Goal: Information Seeking & Learning: Learn about a topic

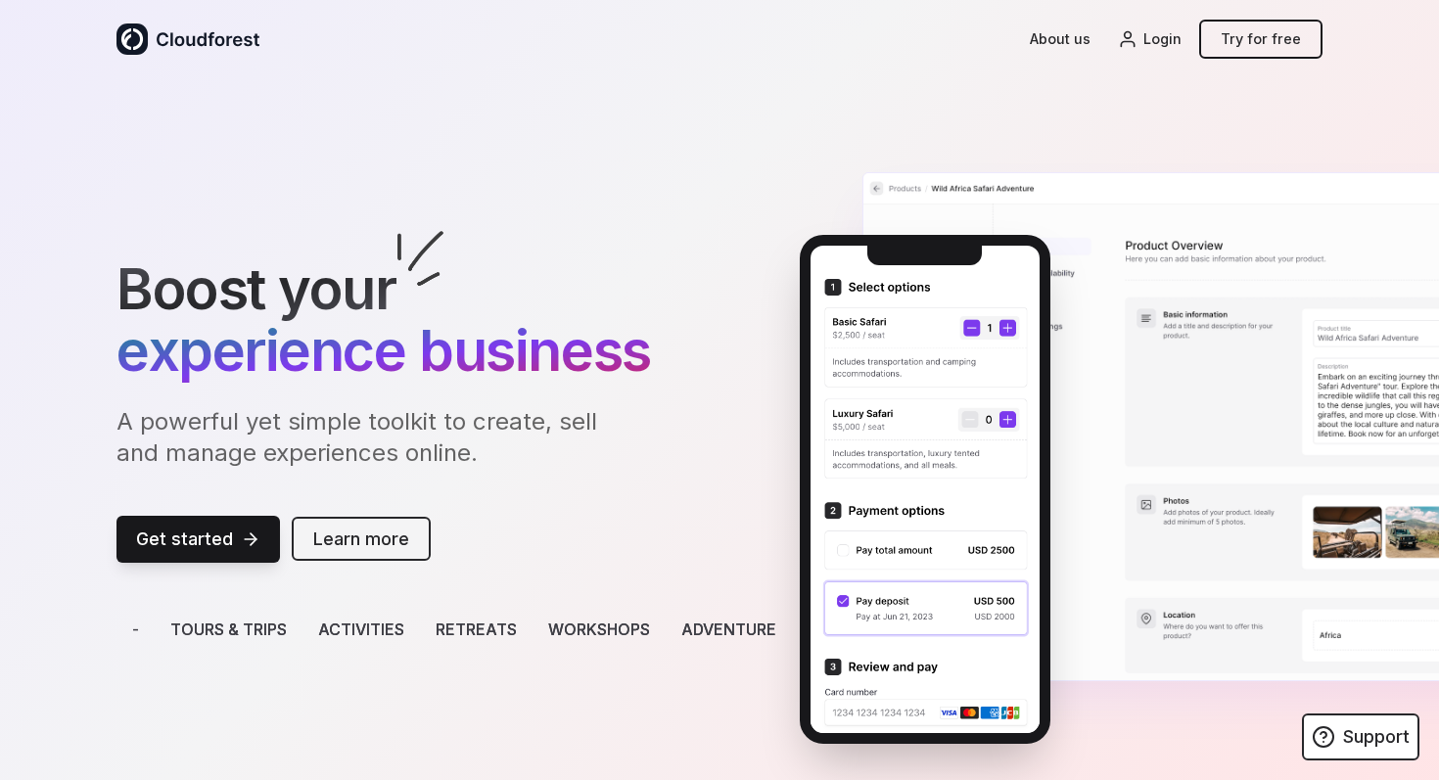
click at [332, 540] on link "Learn more" at bounding box center [361, 539] width 139 height 44
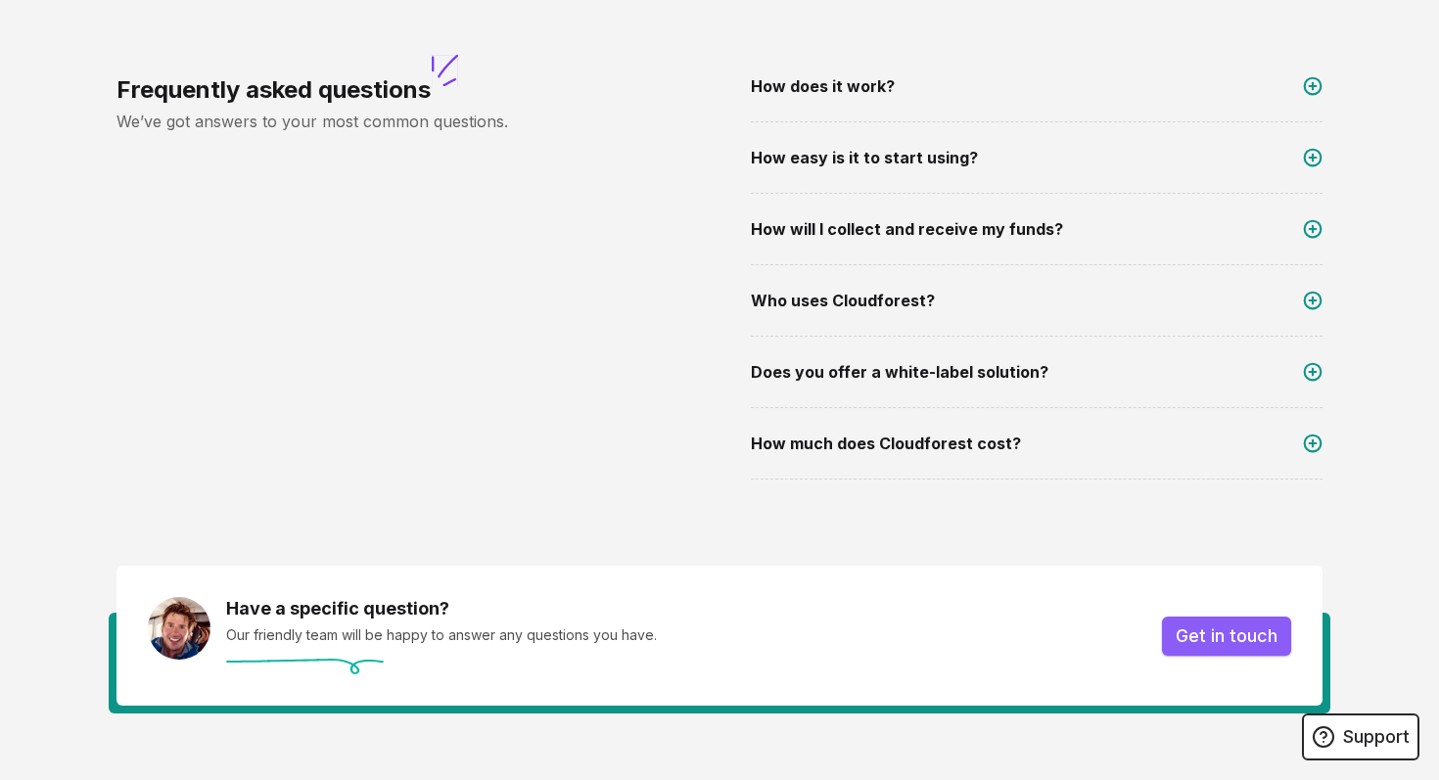
scroll to position [3192, 0]
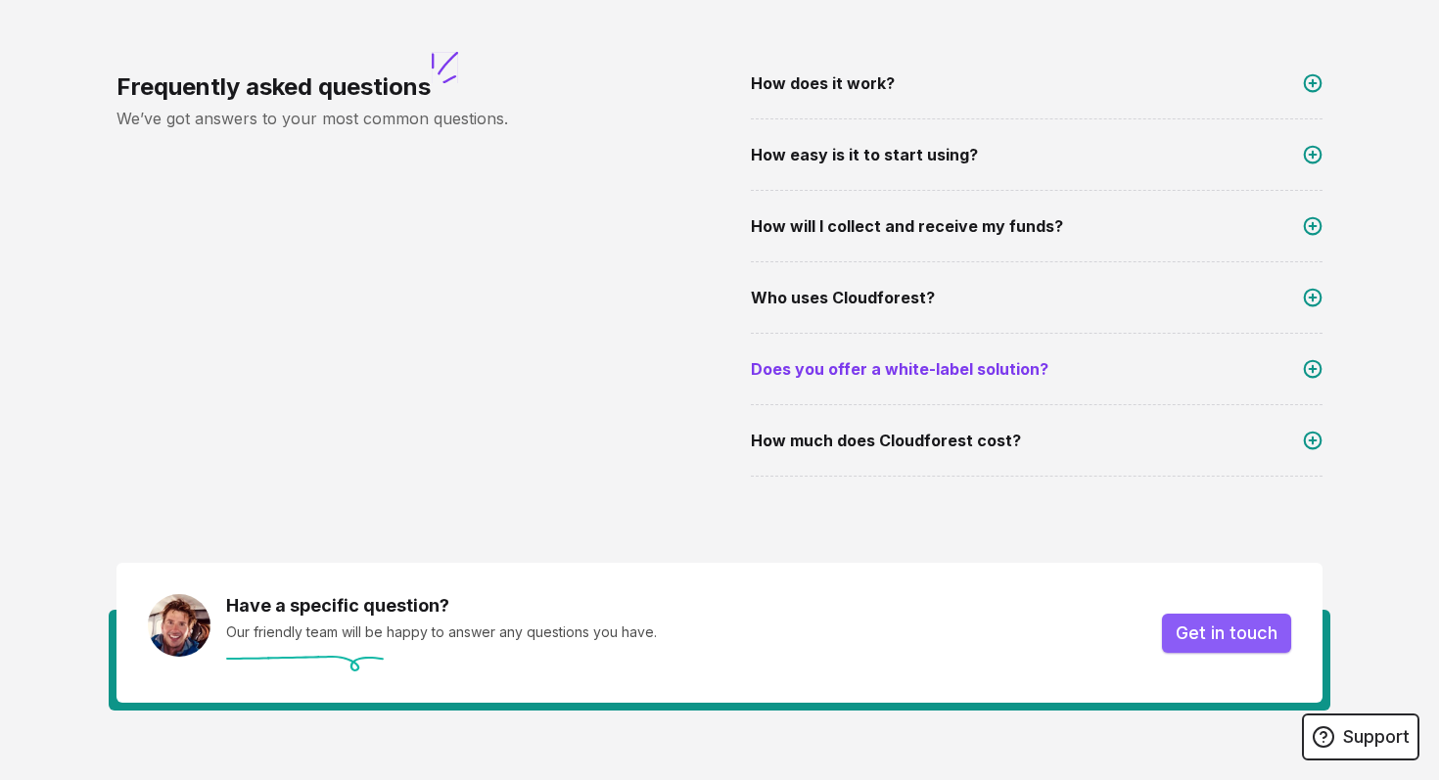
click at [914, 363] on span "Does you offer a white-label solution?" at bounding box center [900, 368] width 298 height 23
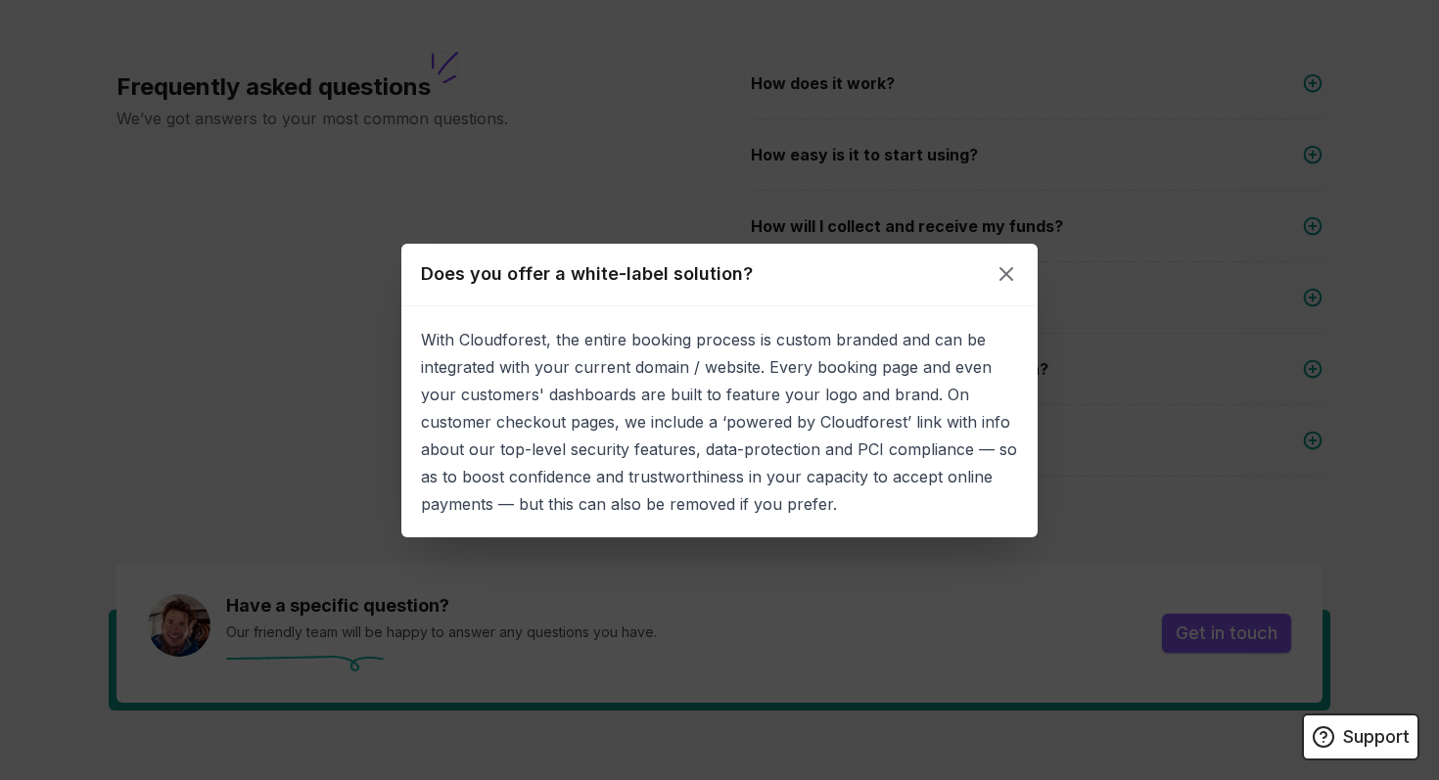
click at [1019, 260] on div "Does you offer a white-label solution?" at bounding box center [719, 275] width 636 height 63
click at [1030, 248] on div "Does you offer a white-label solution?" at bounding box center [719, 275] width 636 height 63
click at [1010, 257] on div "Does you offer a white-label solution?" at bounding box center [719, 275] width 636 height 63
click at [1010, 259] on div "Does you offer a white-label solution?" at bounding box center [719, 275] width 636 height 63
click at [1010, 262] on icon at bounding box center [1006, 273] width 23 height 23
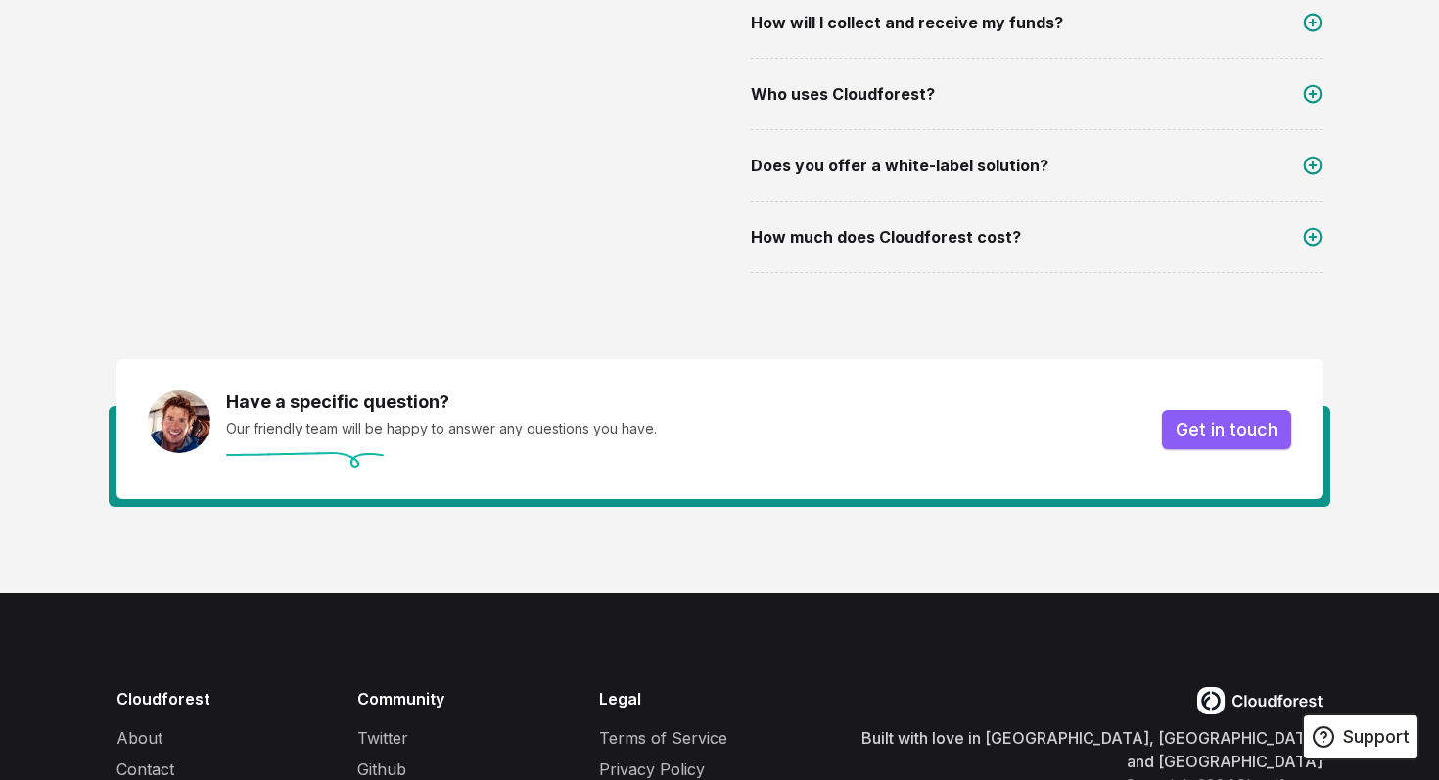
scroll to position [3522, 0]
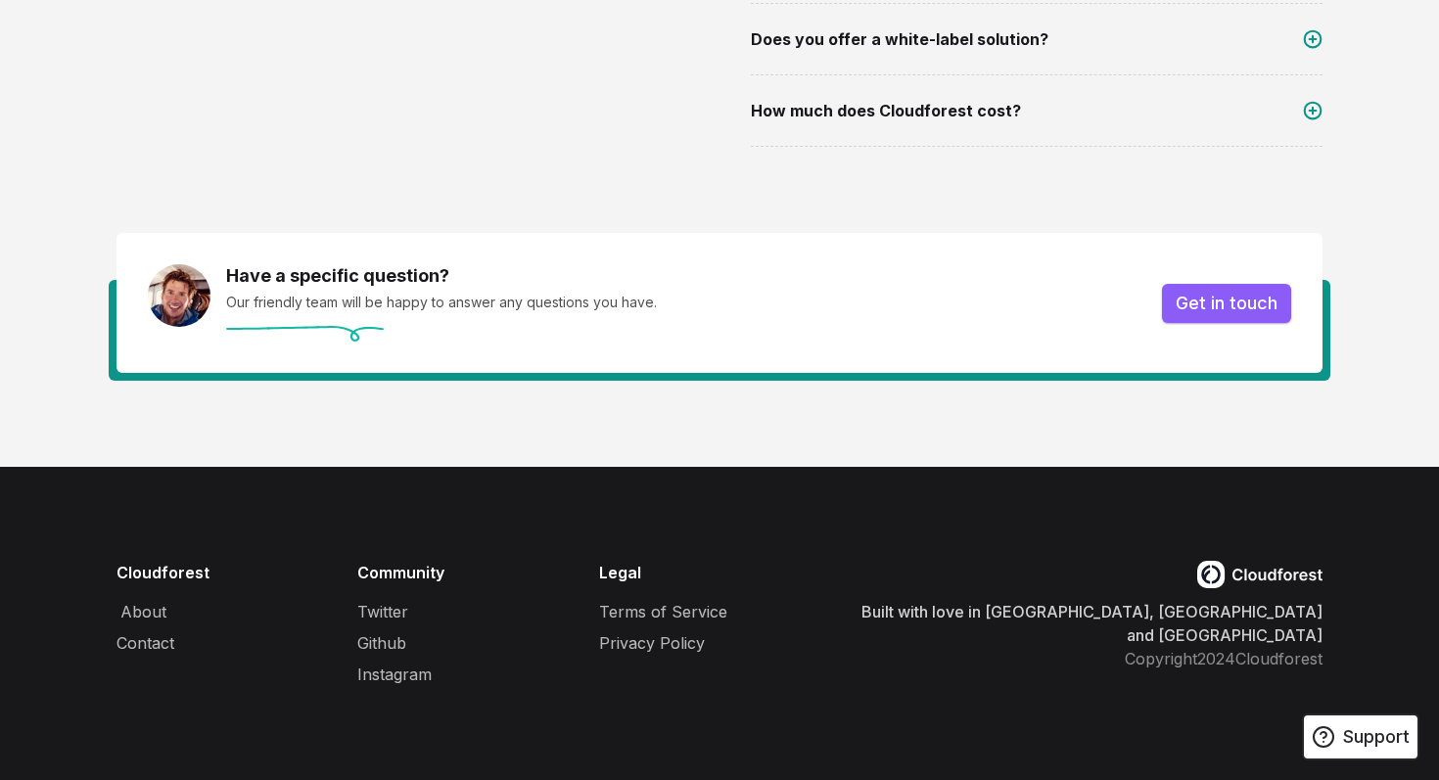
click at [142, 616] on link "About" at bounding box center [143, 611] width 46 height 23
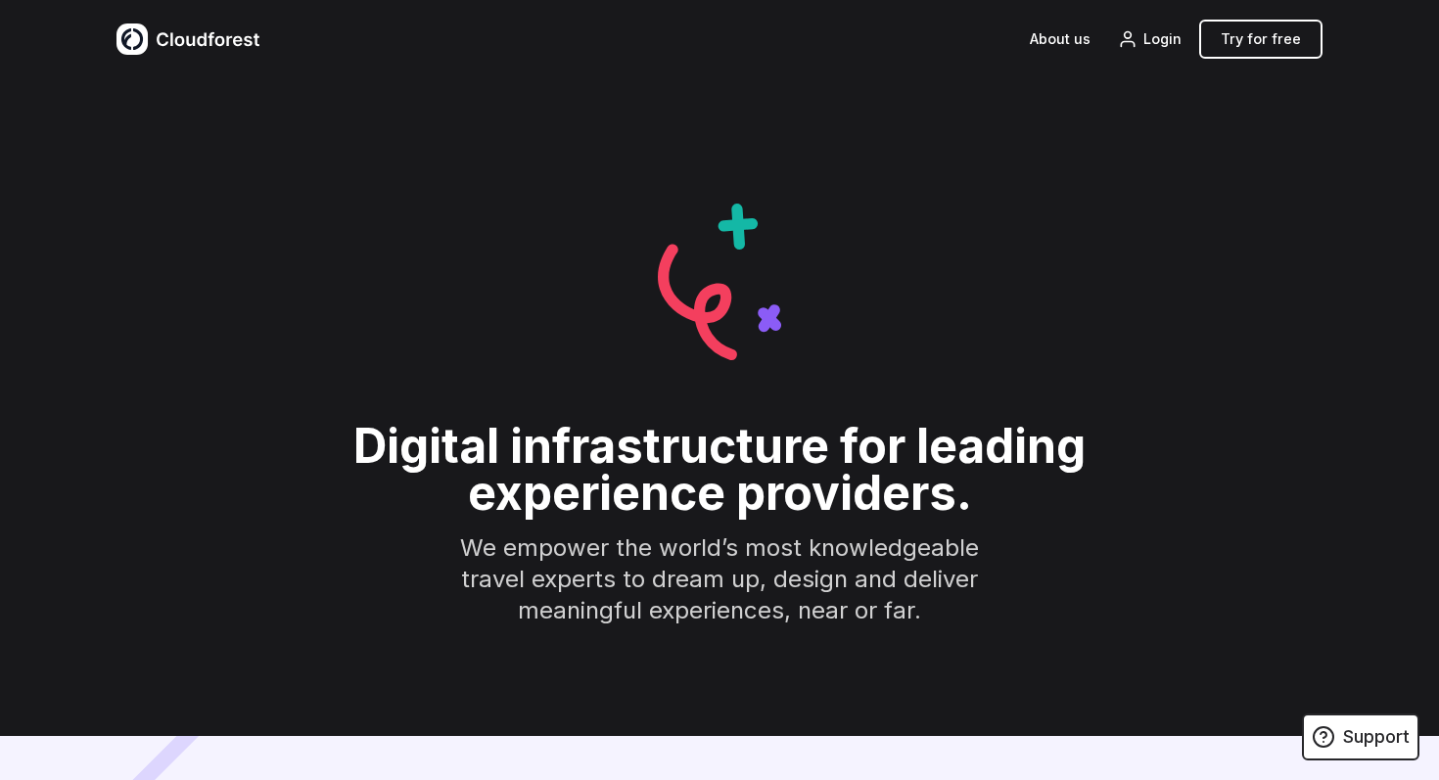
click at [226, 46] on img at bounding box center [187, 38] width 143 height 31
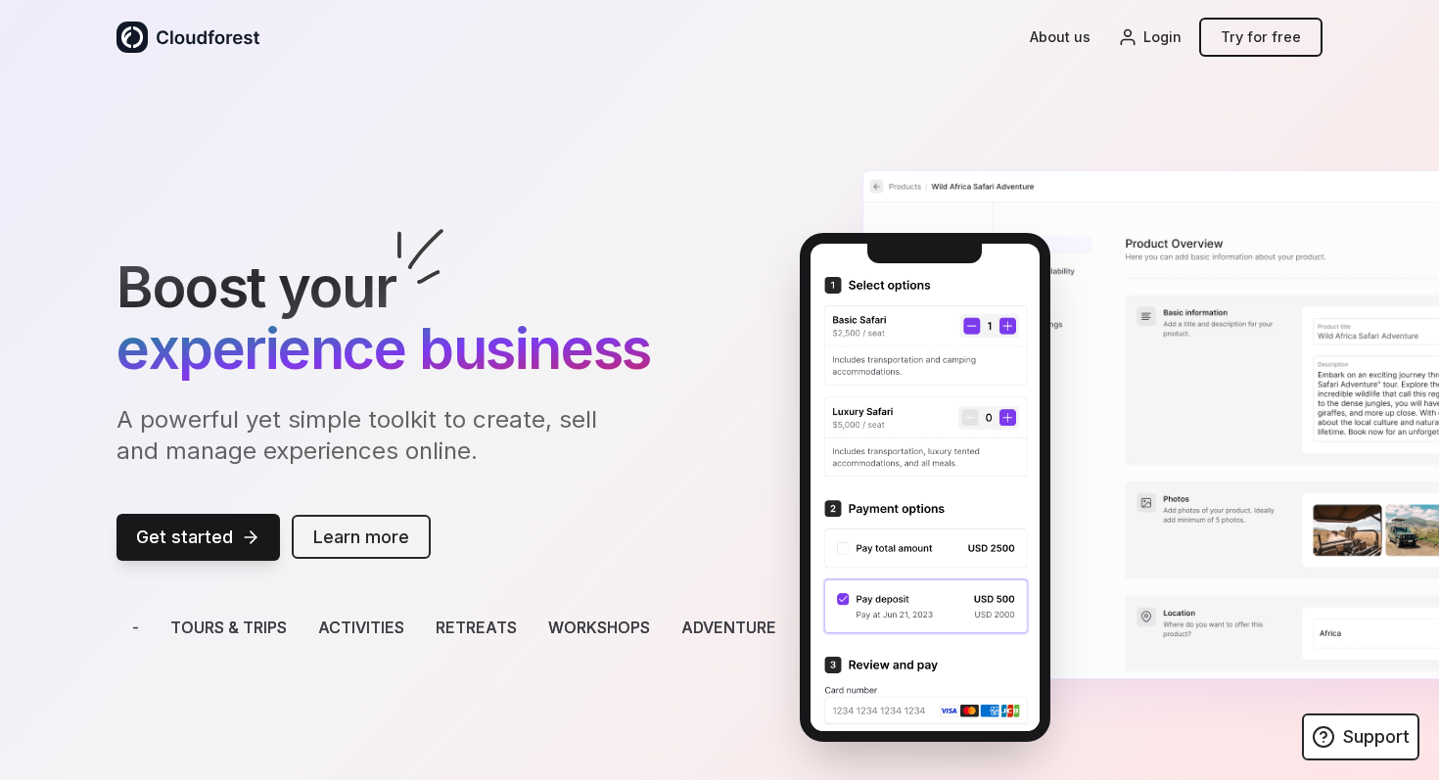
scroll to position [1, 0]
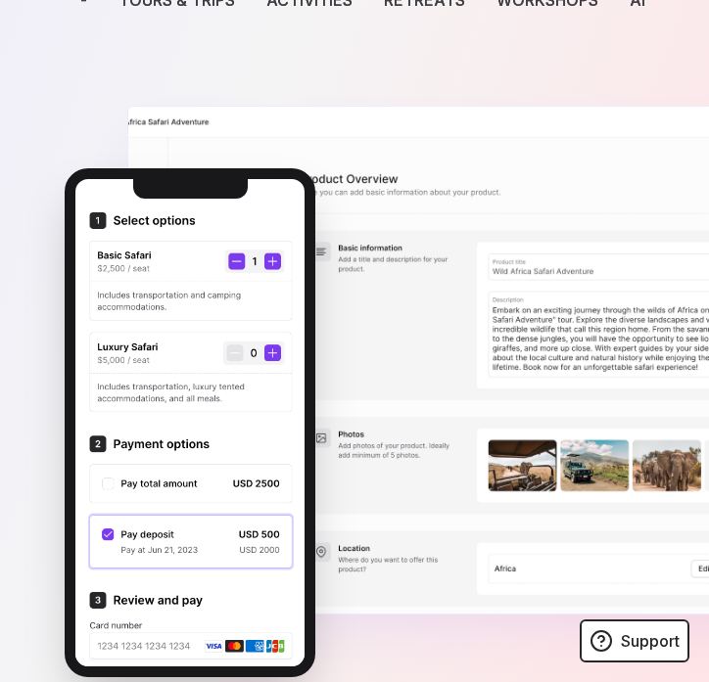
scroll to position [480, 0]
